Goal: Information Seeking & Learning: Learn about a topic

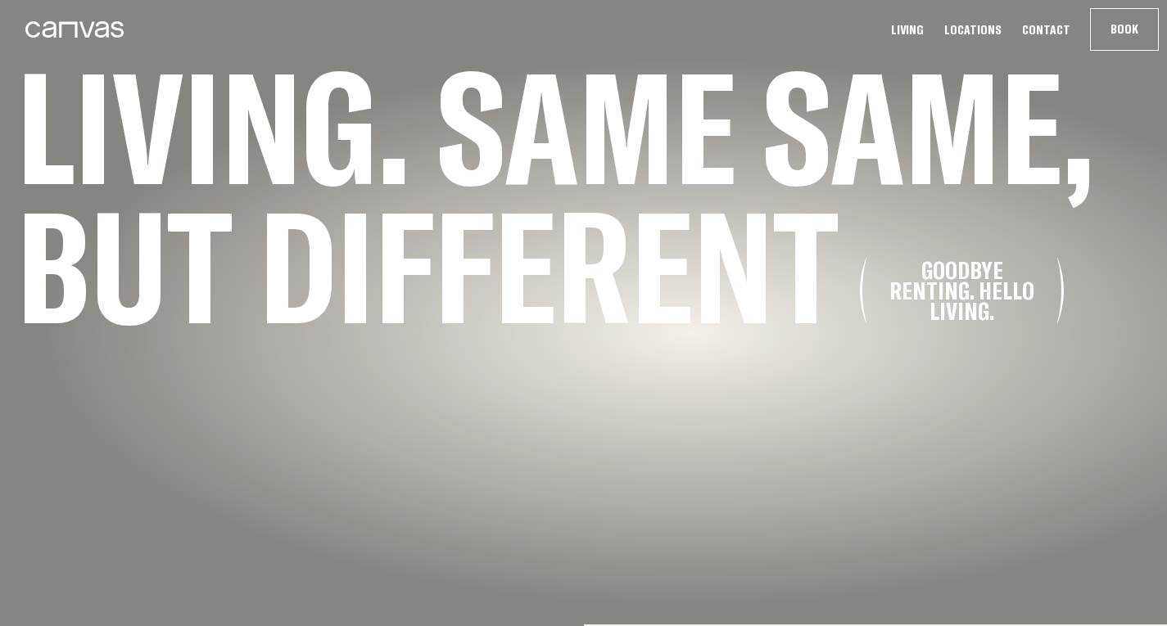
click at [982, 33] on link "Locations" at bounding box center [972, 29] width 67 height 17
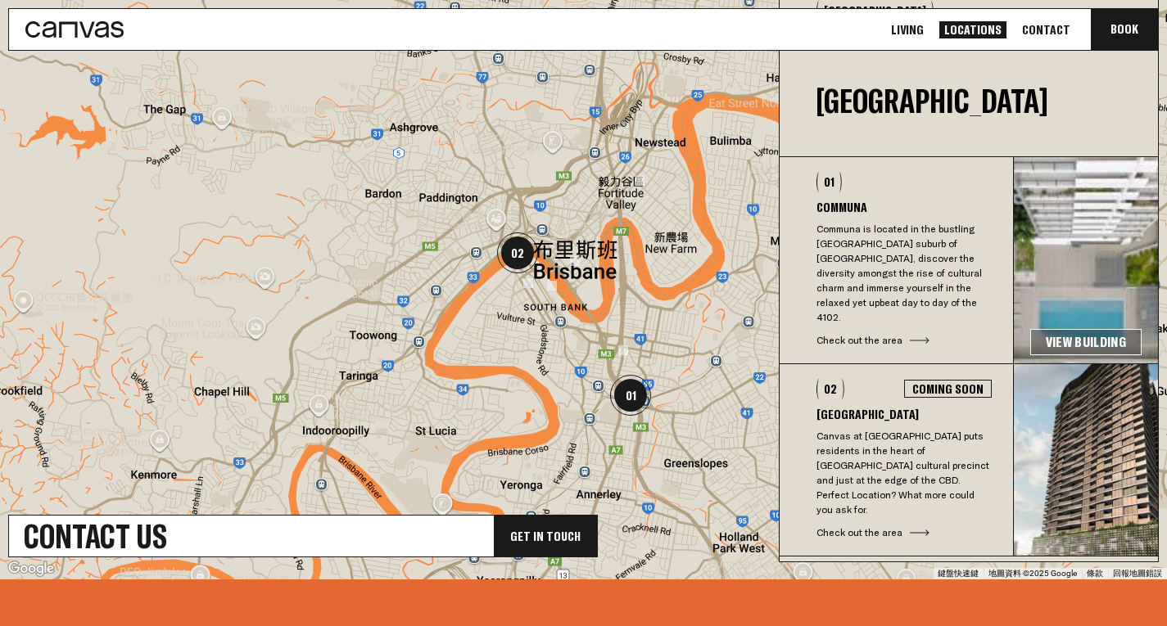
click at [907, 449] on p "Canvas at [GEOGRAPHIC_DATA] puts residents in the heart of [GEOGRAPHIC_DATA] cu…" at bounding box center [903, 473] width 175 height 88
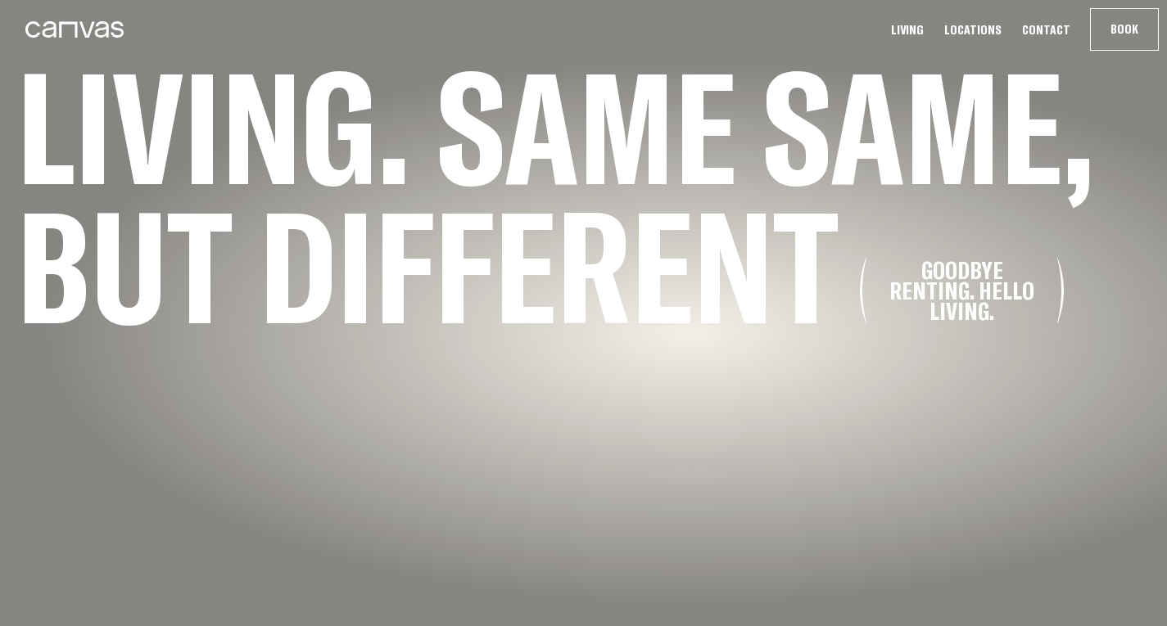
click at [50, 24] on icon at bounding box center [74, 29] width 98 height 16
click at [923, 25] on link "Living" at bounding box center [907, 29] width 43 height 17
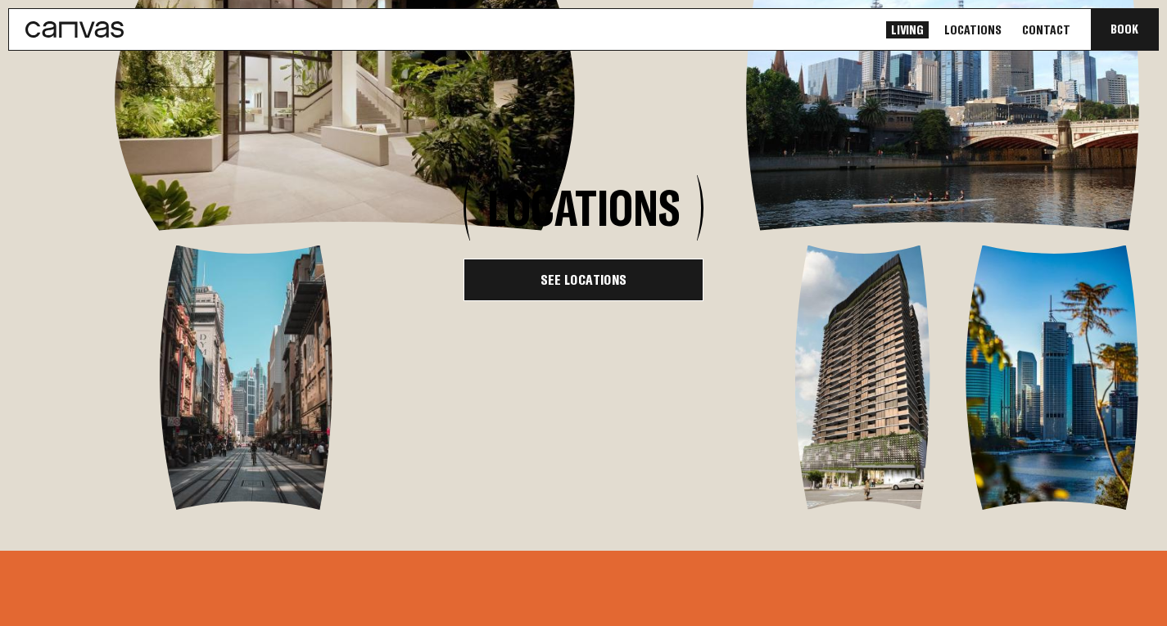
click at [611, 301] on link "See Locations" at bounding box center [584, 280] width 240 height 43
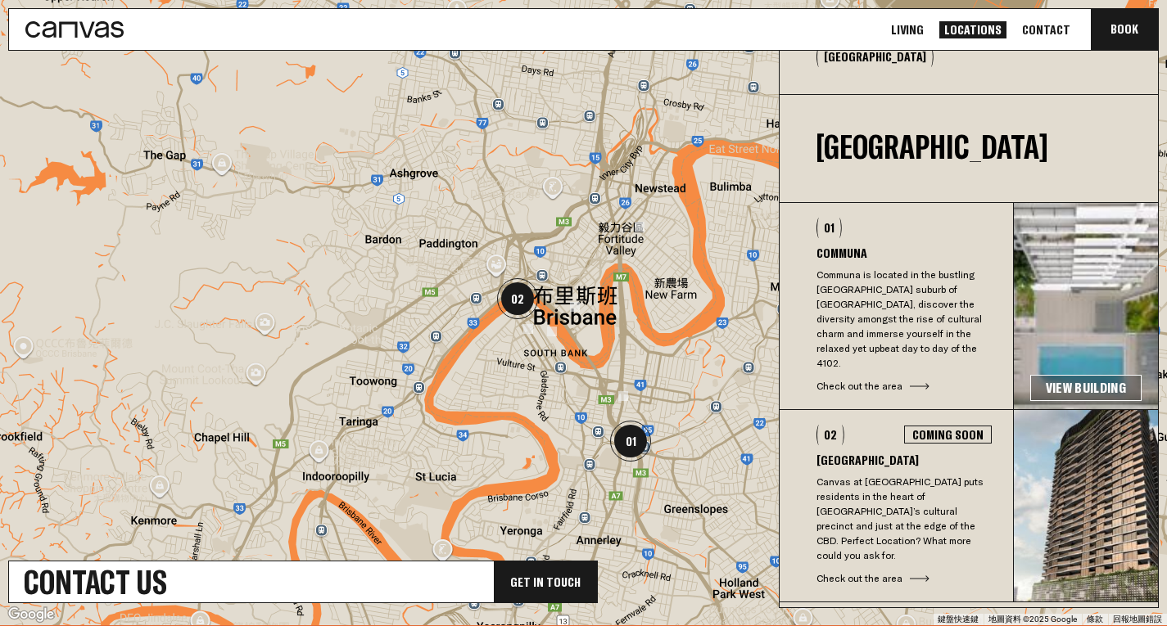
click at [576, 314] on div at bounding box center [583, 311] width 1167 height 629
click at [577, 306] on img at bounding box center [575, 307] width 10 height 10
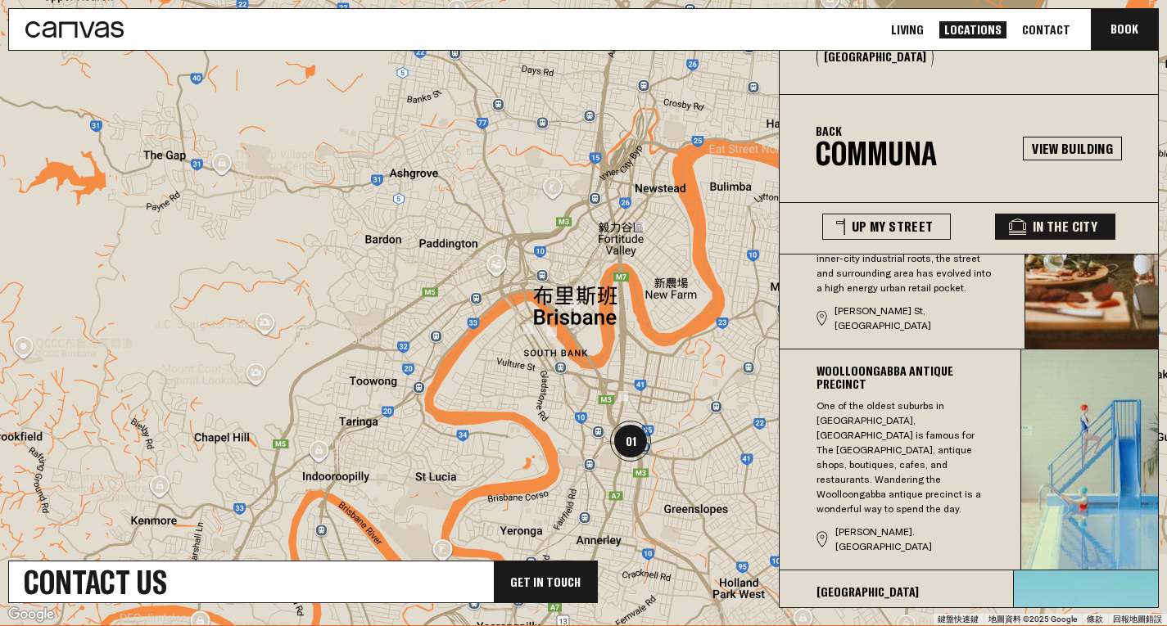
drag, startPoint x: 1143, startPoint y: 339, endPoint x: 1144, endPoint y: 400, distance: 61.4
click at [1144, 400] on img at bounding box center [1089, 460] width 137 height 220
drag, startPoint x: 1144, startPoint y: 400, endPoint x: 1152, endPoint y: 485, distance: 84.7
click at [1152, 485] on div "James St Precinct James St has staked a claim as Brisbane’s, and Australia’s, f…" at bounding box center [969, 431] width 378 height 353
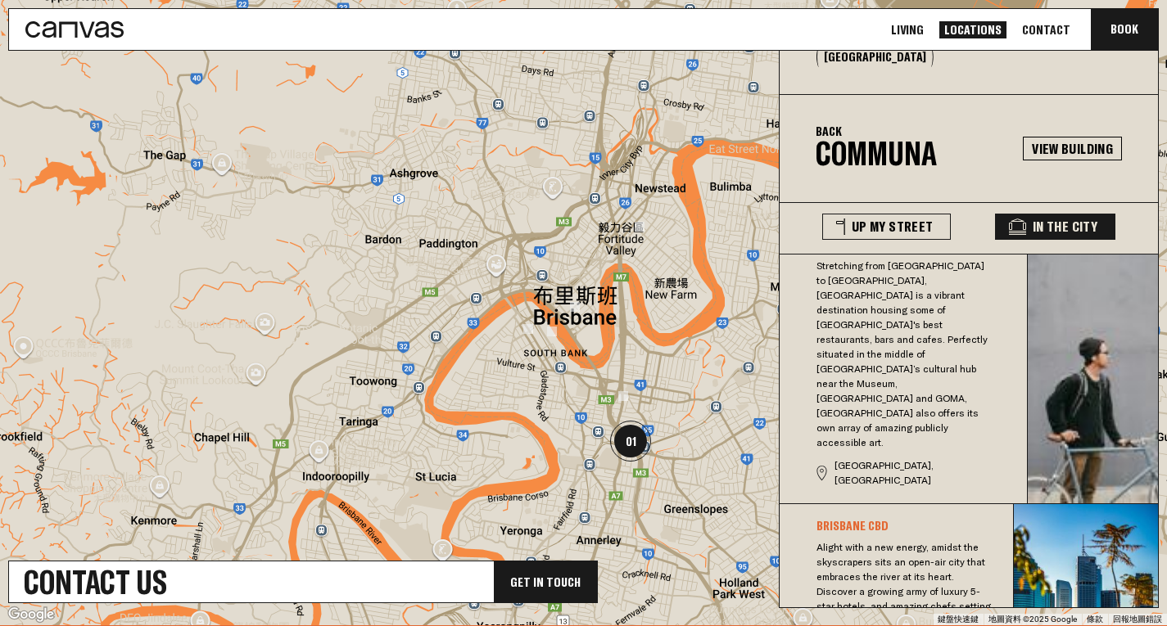
click at [631, 454] on img "01" at bounding box center [630, 441] width 41 height 41
click at [631, 438] on img "01" at bounding box center [630, 441] width 41 height 41
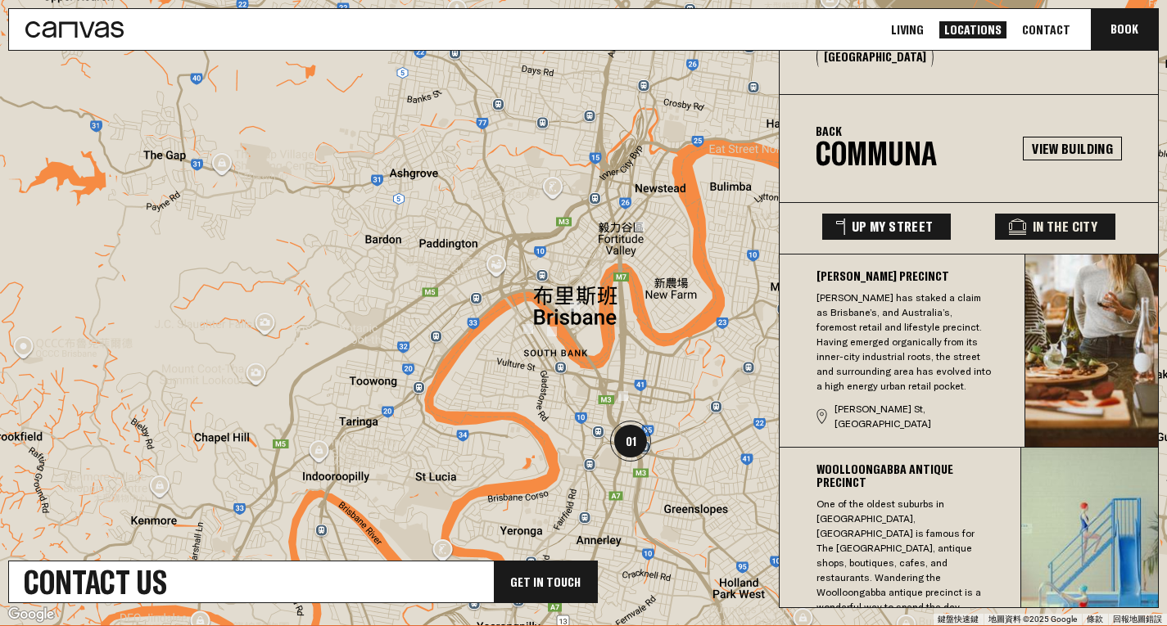
click at [903, 218] on button "Up My Street" at bounding box center [886, 227] width 129 height 26
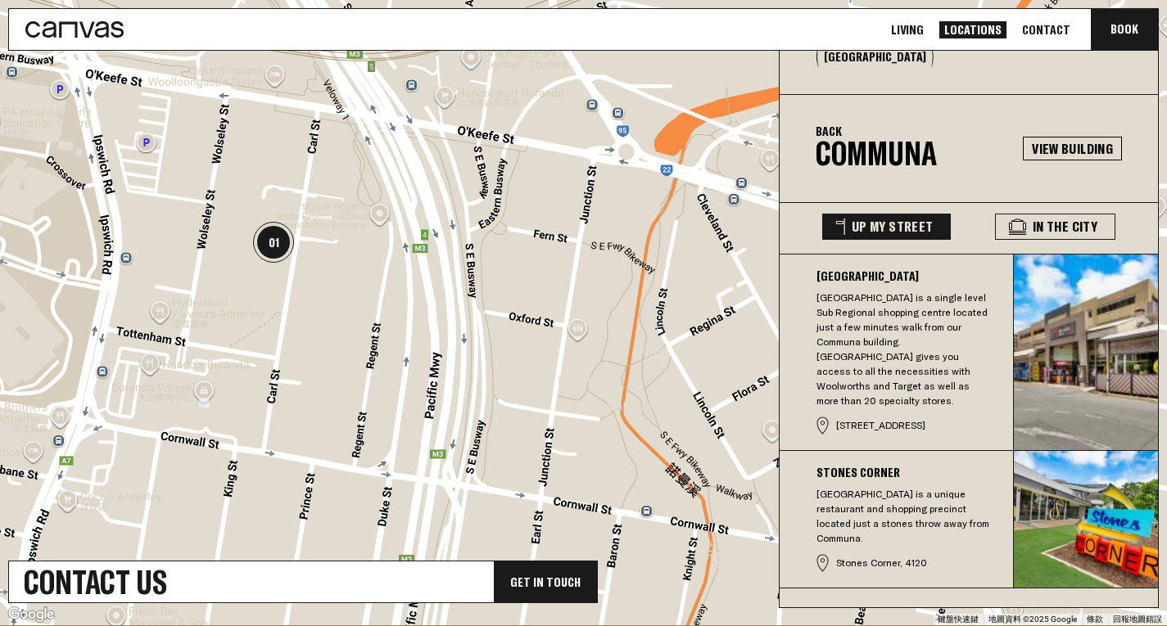
click at [613, 257] on div at bounding box center [583, 311] width 1167 height 629
click at [831, 138] on button "Back" at bounding box center [829, 130] width 26 height 13
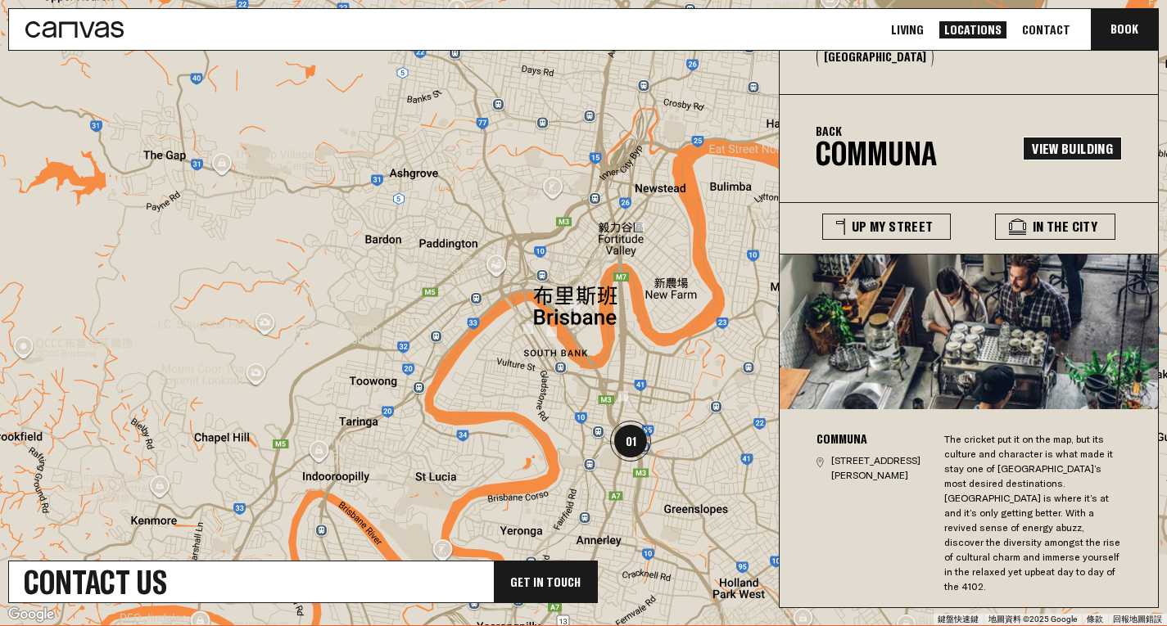
click at [1052, 147] on link "View Building" at bounding box center [1072, 149] width 99 height 24
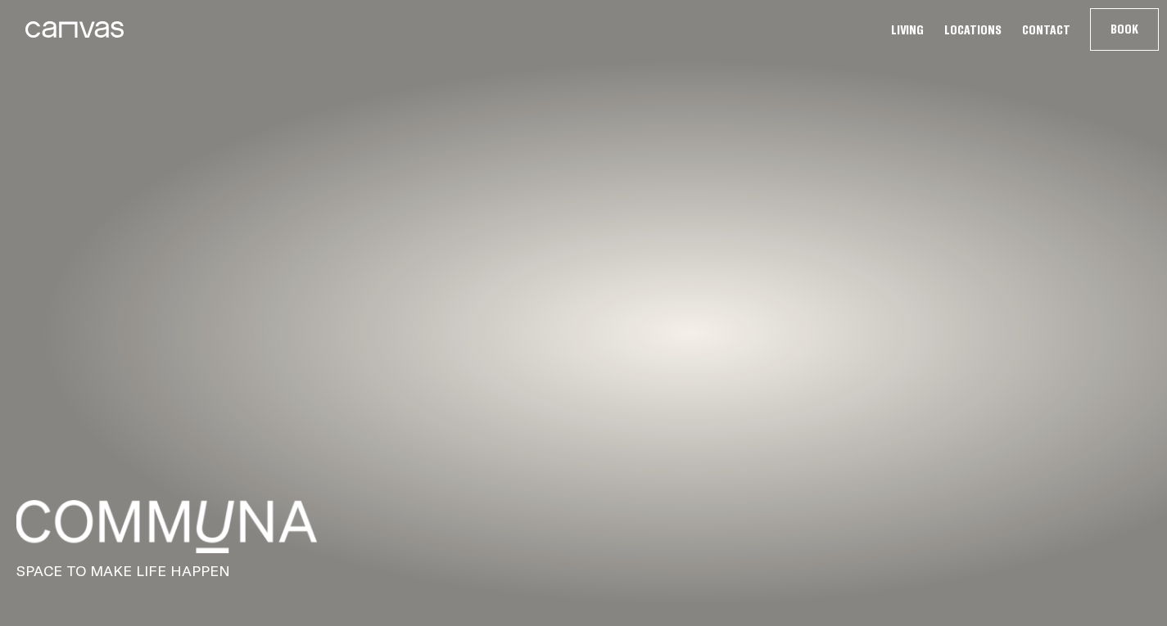
drag, startPoint x: 1166, startPoint y: 64, endPoint x: 1178, endPoint y: 114, distance: 51.4
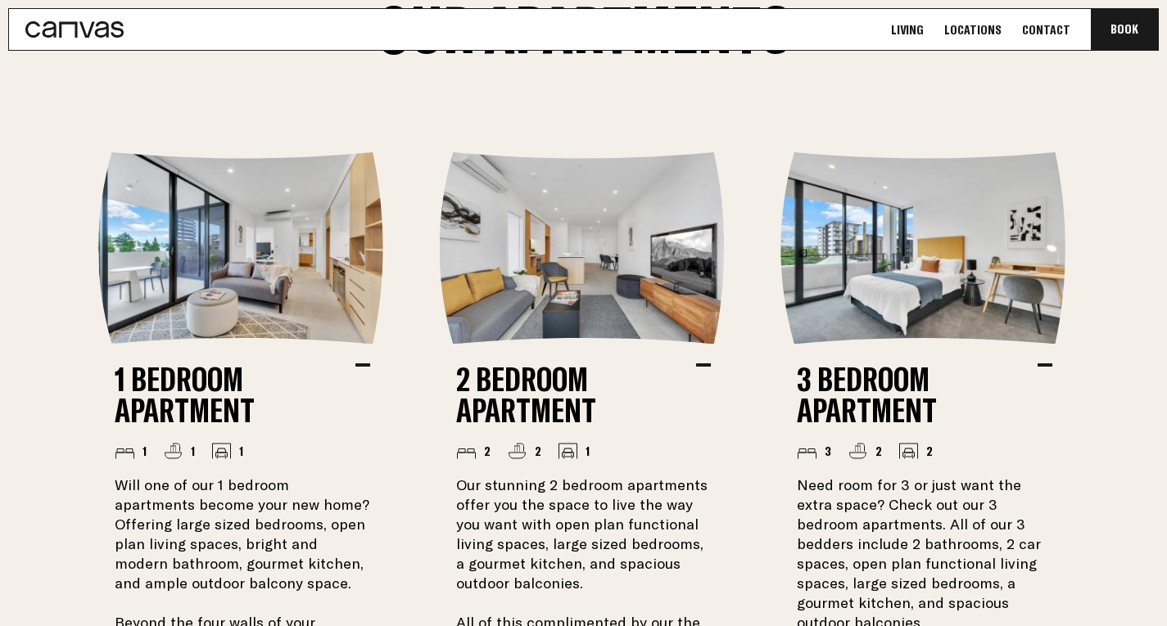
click at [296, 265] on img at bounding box center [242, 248] width 288 height 192
click at [559, 271] on img at bounding box center [584, 248] width 288 height 192
click at [891, 261] on img at bounding box center [924, 248] width 288 height 192
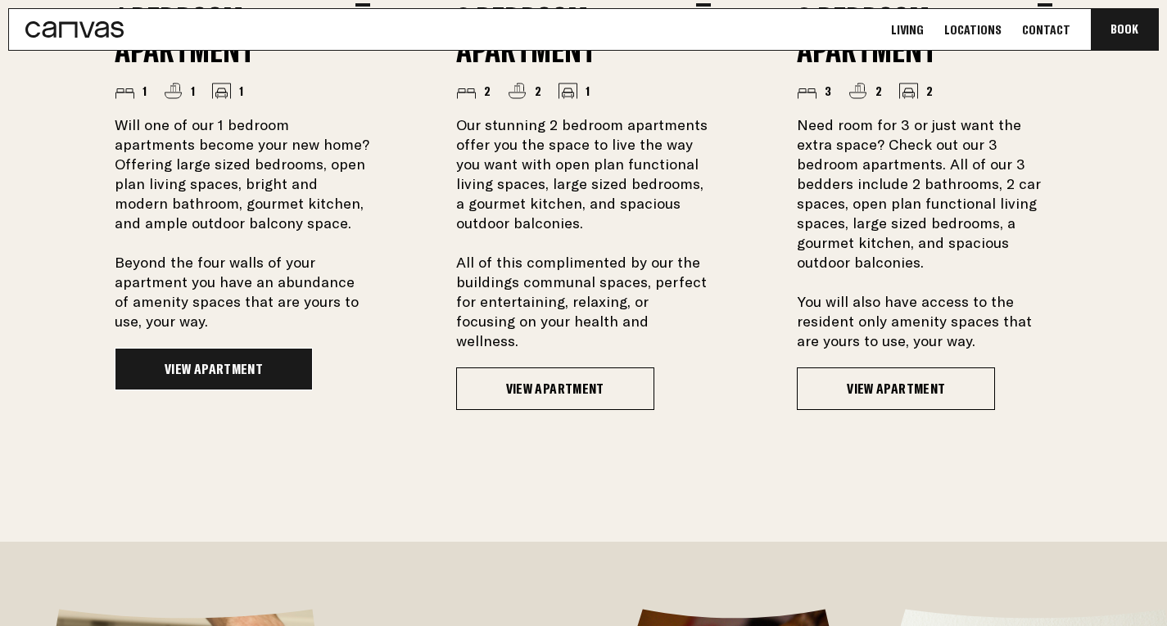
click at [247, 371] on link "View Apartment" at bounding box center [214, 369] width 198 height 43
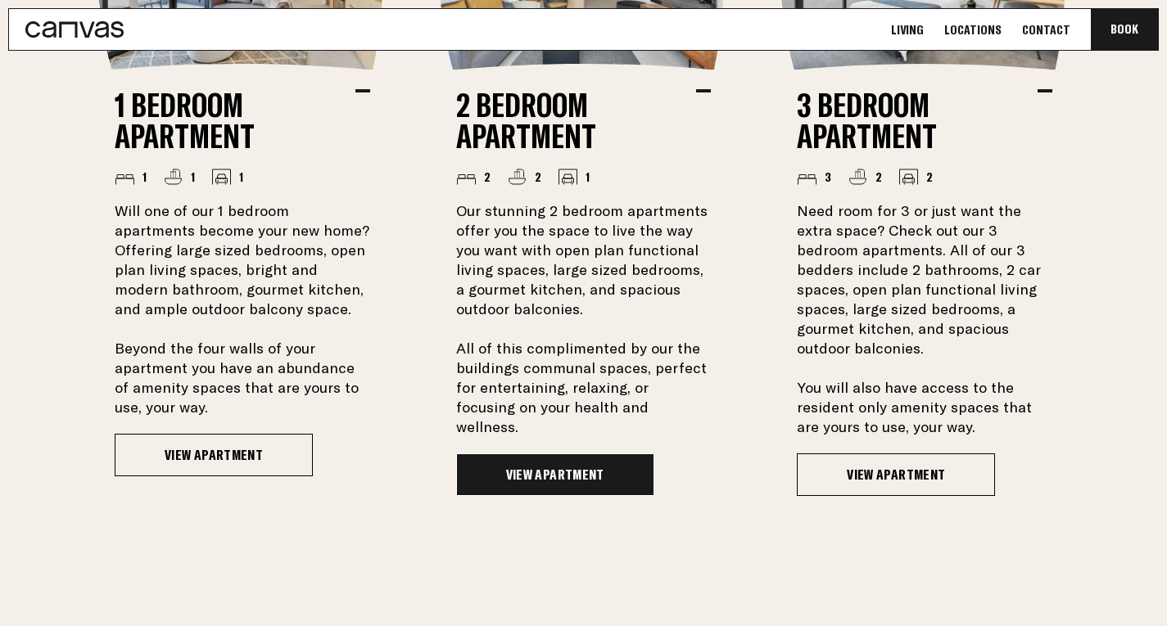
click at [528, 454] on link "View Apartment" at bounding box center [555, 475] width 198 height 43
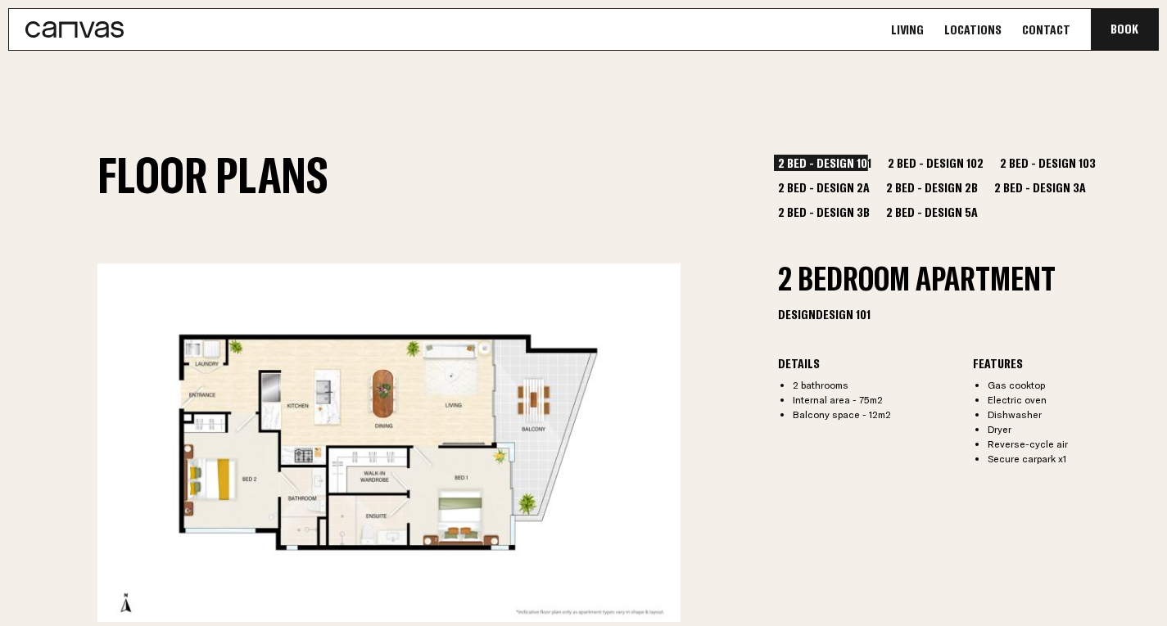
click at [920, 159] on button "2 Bed - Design 102" at bounding box center [936, 163] width 104 height 16
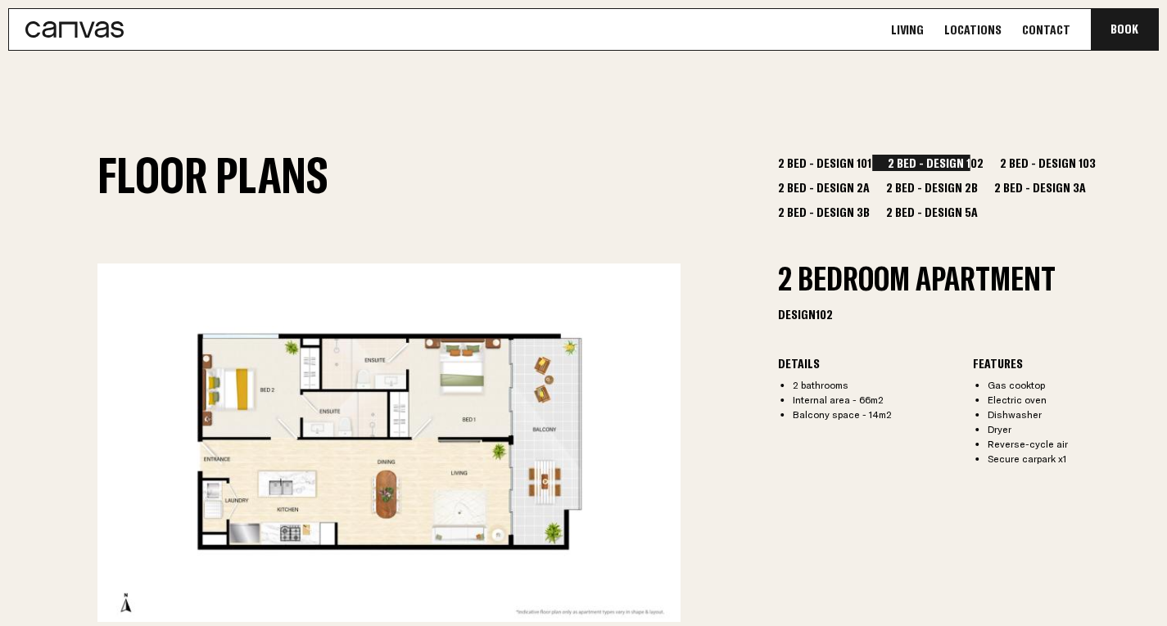
click at [1004, 163] on button "2 Bed - Design 103" at bounding box center [1048, 163] width 104 height 16
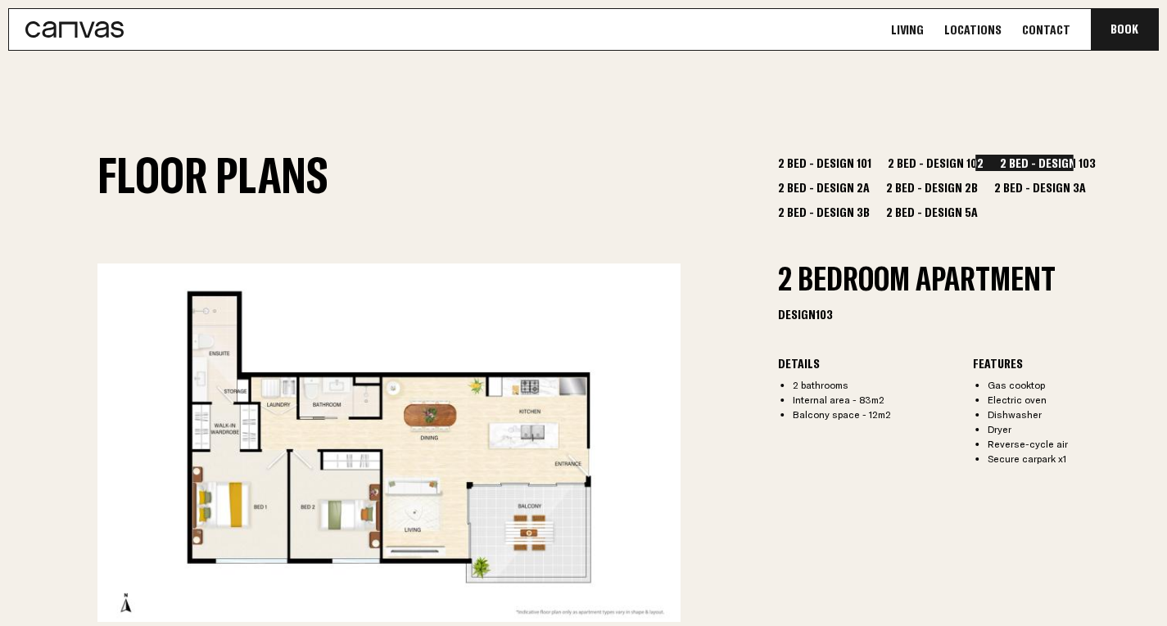
click at [1087, 153] on section "Floor Plans 2 Bed - Design 101 2 Bed - Design 102 2 Bed - Design 103 2 Bed - De…" at bounding box center [583, 393] width 1167 height 622
click at [874, 179] on button "2 Bed - Design 2A" at bounding box center [824, 187] width 100 height 16
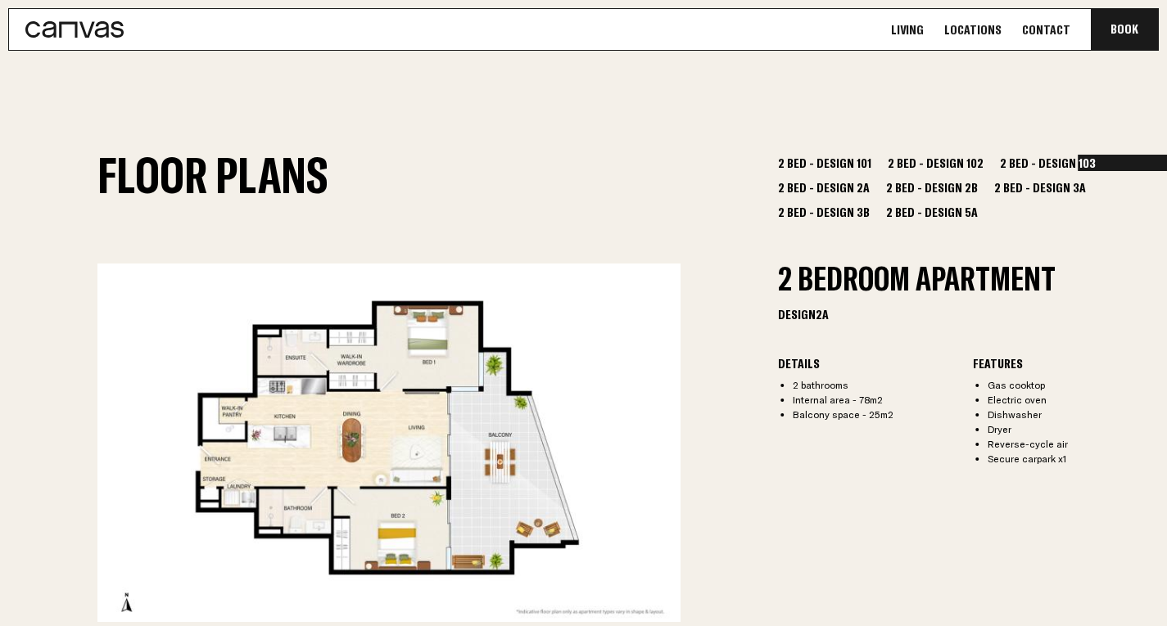
click at [882, 190] on button "2 Bed - Design 2B" at bounding box center [932, 187] width 100 height 16
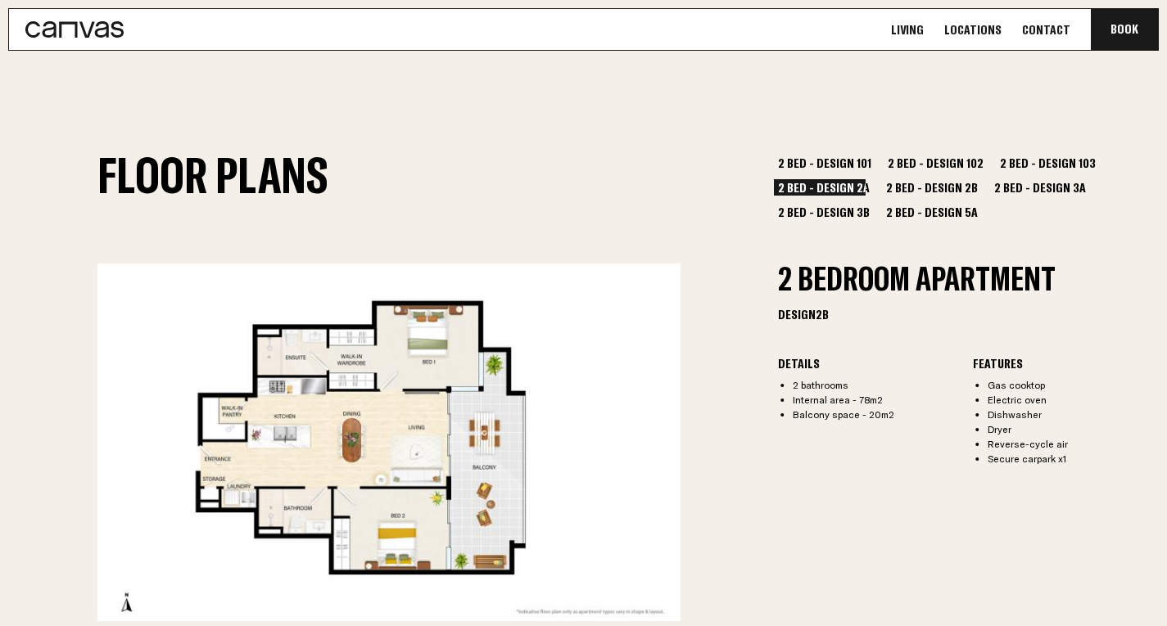
click at [990, 193] on button "2 Bed - Design 3A" at bounding box center [1040, 187] width 100 height 16
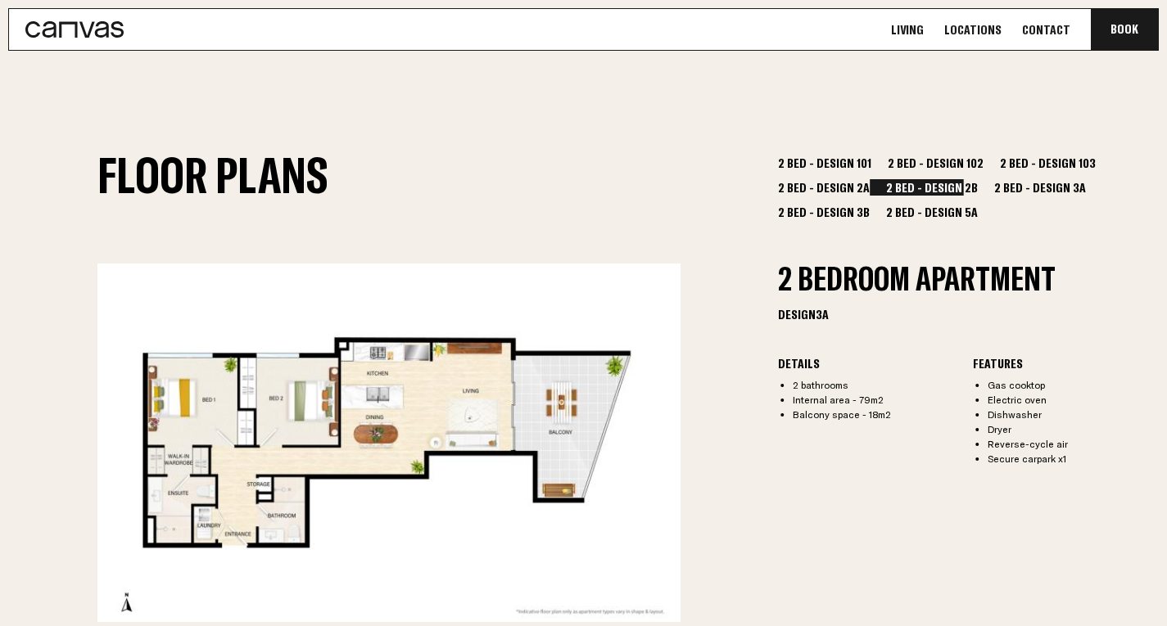
click at [874, 204] on button "2 Bed - Design 3B" at bounding box center [824, 212] width 100 height 16
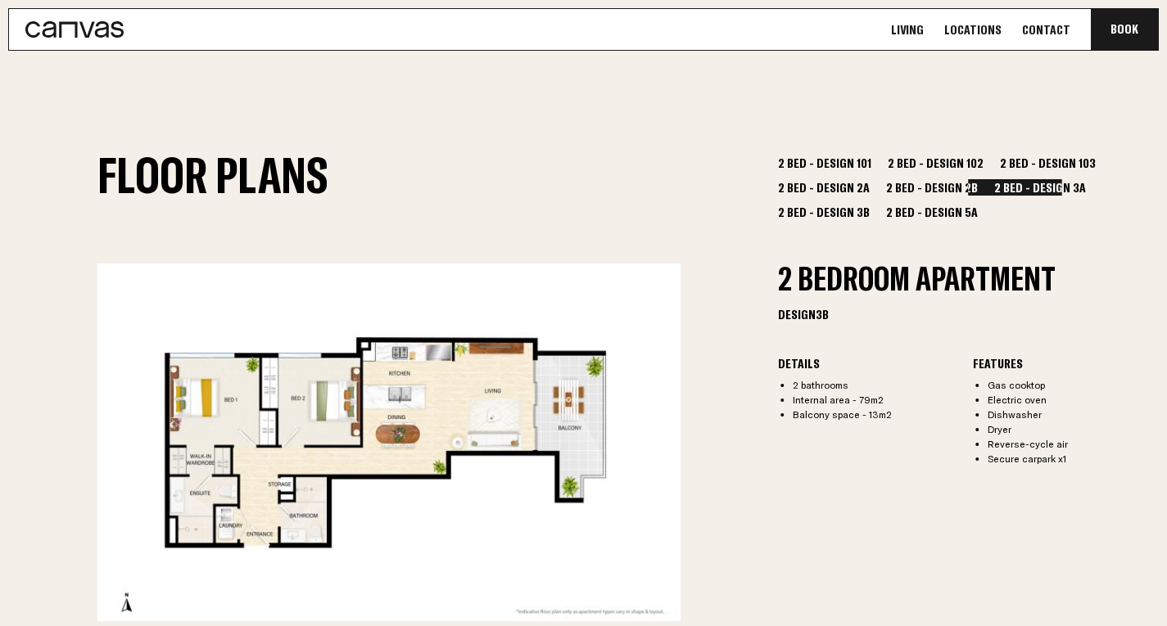
click at [982, 204] on button "2 Bed - Design 5A" at bounding box center [932, 212] width 100 height 16
